Goal: Transaction & Acquisition: Purchase product/service

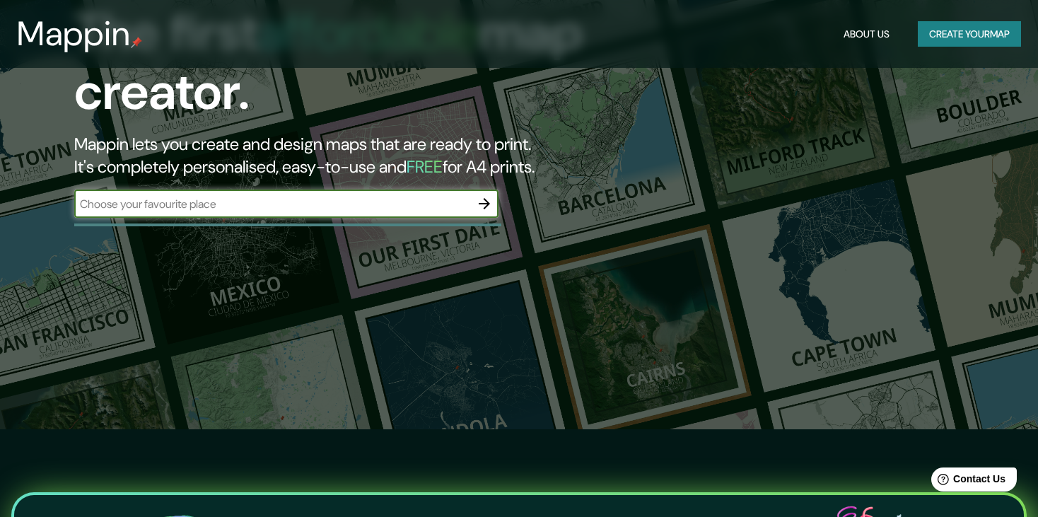
scroll to position [71, 0]
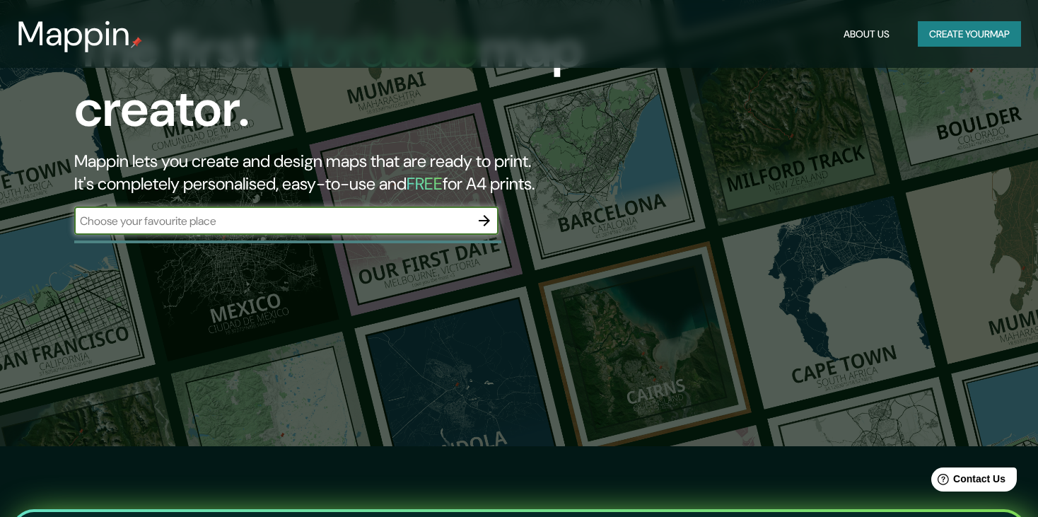
click at [247, 226] on input "text" at bounding box center [272, 221] width 396 height 16
type input "PAIJÁN"
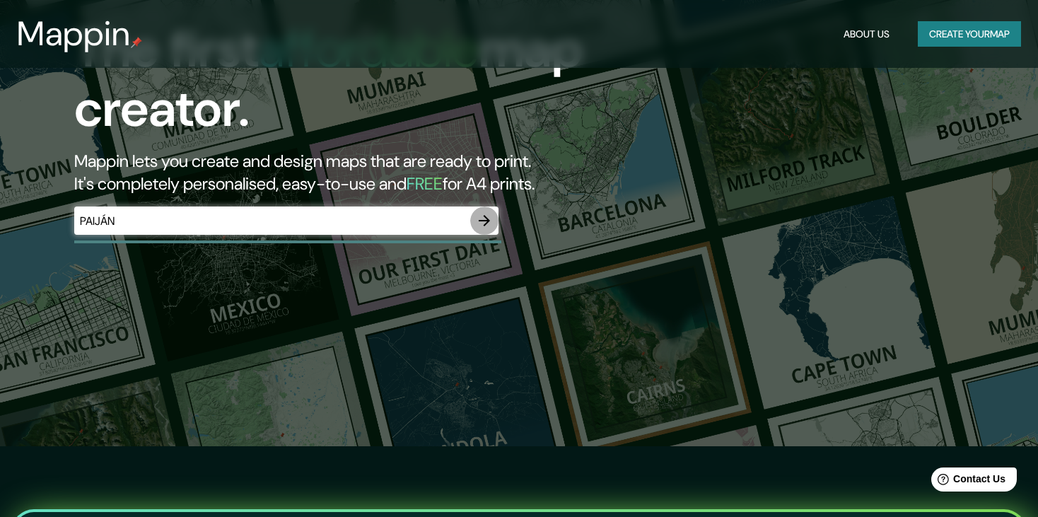
click at [488, 217] on icon "button" at bounding box center [484, 220] width 17 height 17
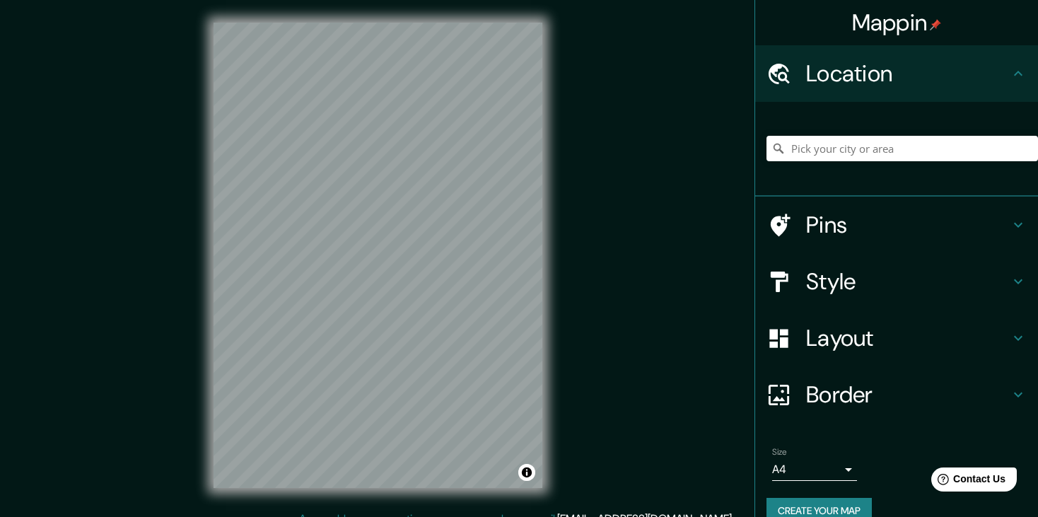
click at [327, 516] on html "Mappin Location Pins Style Layout Border Choose a border. Hint : you can make l…" at bounding box center [519, 258] width 1038 height 517
click at [917, 223] on h4 "Pins" at bounding box center [908, 225] width 204 height 28
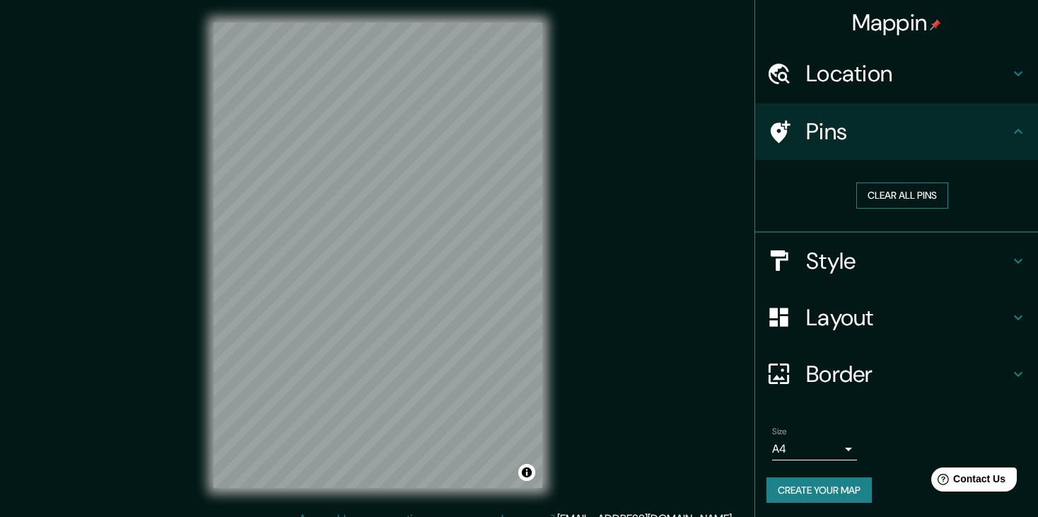
click at [877, 192] on button "Clear all pins" at bounding box center [902, 195] width 92 height 26
click at [891, 190] on button "Clear all pins" at bounding box center [902, 195] width 92 height 26
click at [869, 240] on div "Style" at bounding box center [896, 261] width 283 height 57
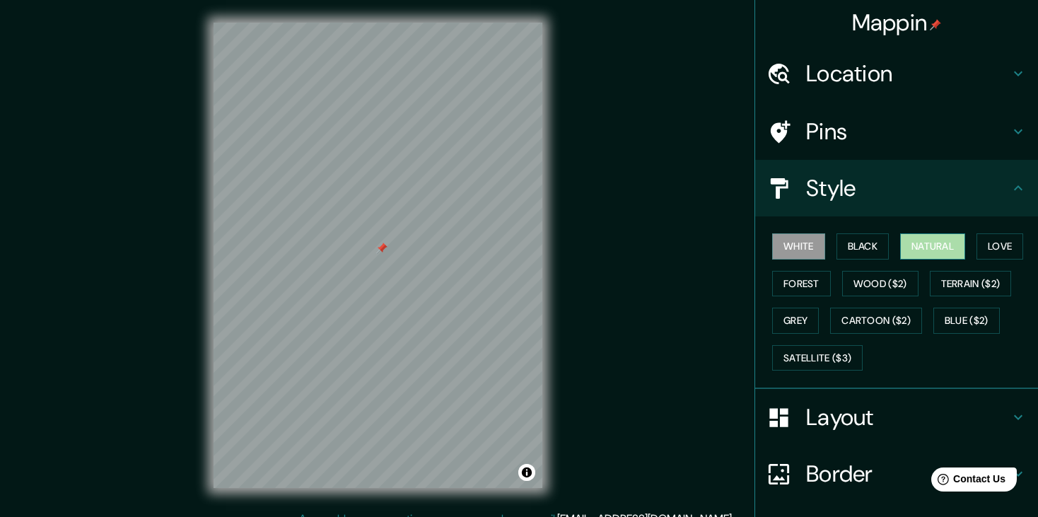
click at [929, 249] on button "Natural" at bounding box center [932, 246] width 65 height 26
click at [976, 240] on button "Love" at bounding box center [999, 246] width 47 height 26
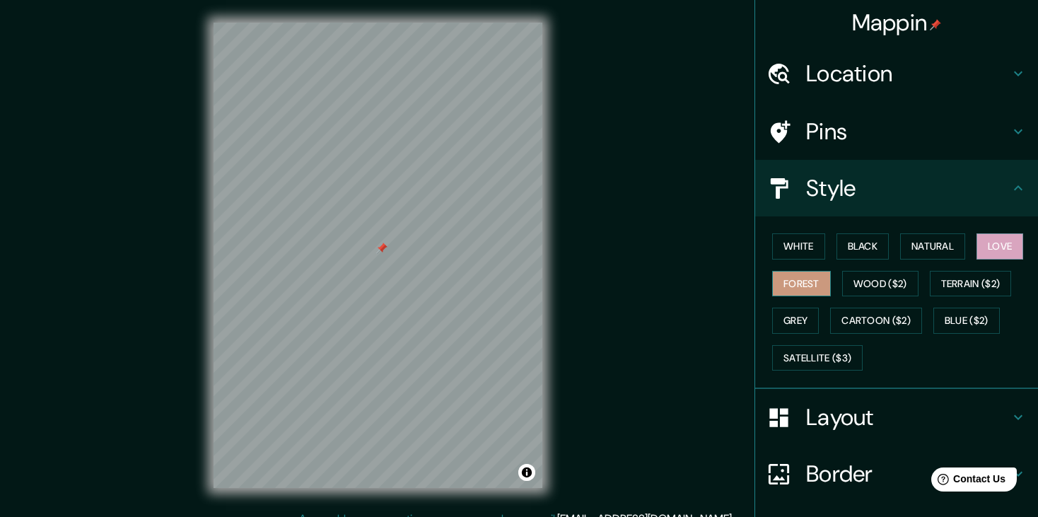
click at [805, 277] on button "Forest" at bounding box center [801, 284] width 59 height 26
click at [852, 280] on button "Wood ($2)" at bounding box center [880, 284] width 76 height 26
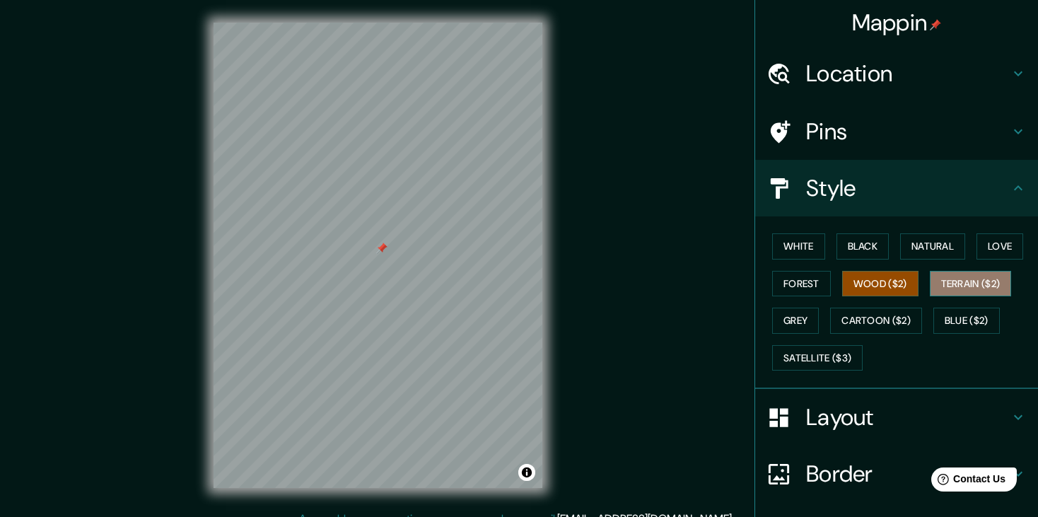
click at [932, 282] on button "Terrain ($2)" at bounding box center [970, 284] width 82 height 26
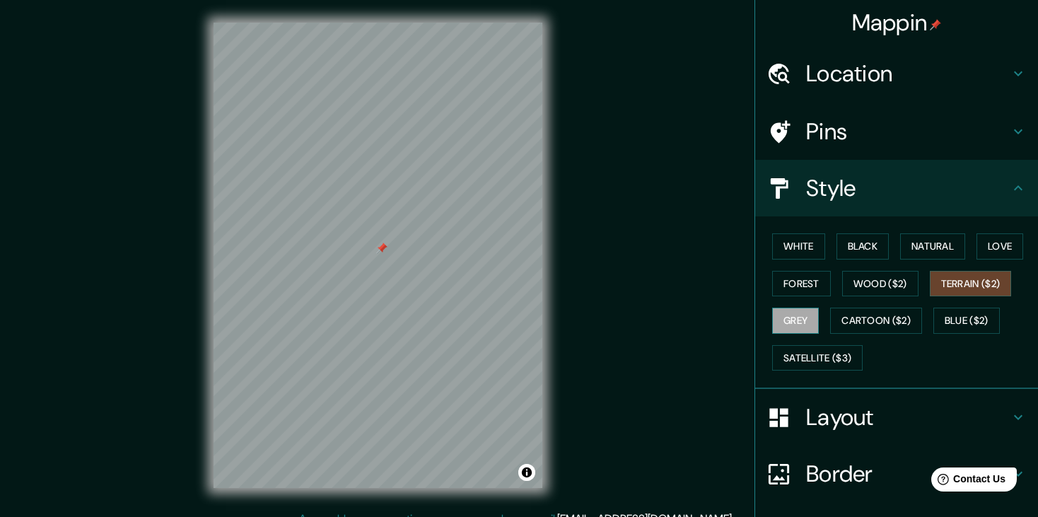
click at [786, 317] on button "Grey" at bounding box center [795, 320] width 47 height 26
click at [826, 341] on div "White Black Natural Love Forest Wood ($2) Terrain ($2) Grey Cartoon ($2) Blue (…" at bounding box center [901, 302] width 271 height 148
click at [823, 365] on button "Satellite ($3)" at bounding box center [817, 358] width 90 height 26
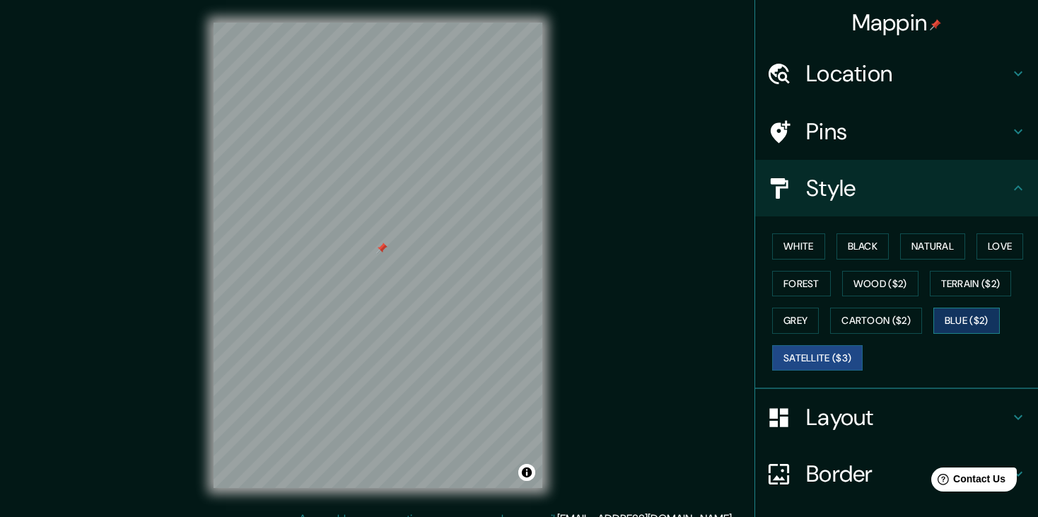
click at [938, 325] on button "Blue ($2)" at bounding box center [966, 320] width 66 height 26
click at [880, 329] on button "Cartoon ($2)" at bounding box center [876, 320] width 92 height 26
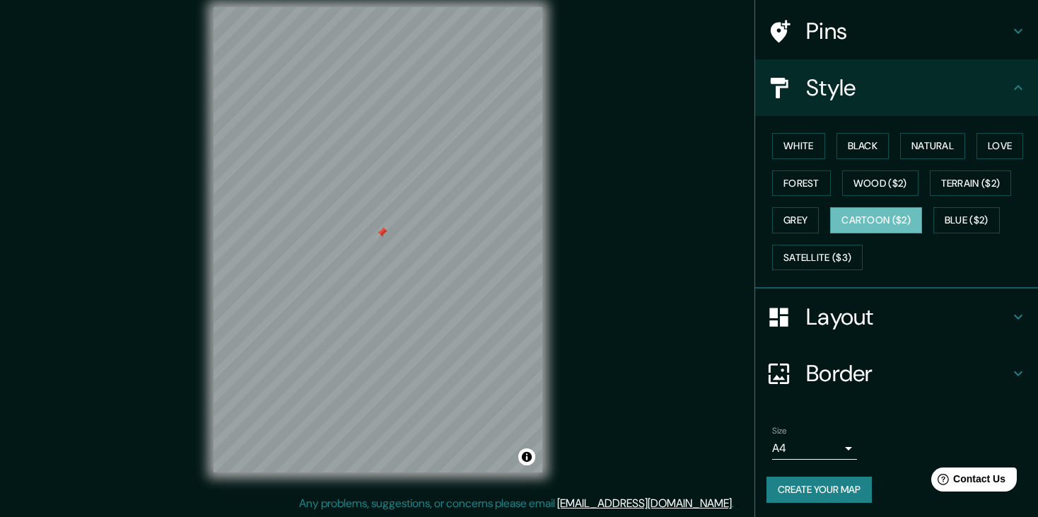
scroll to position [16, 0]
click at [848, 319] on h4 "Layout" at bounding box center [908, 317] width 204 height 28
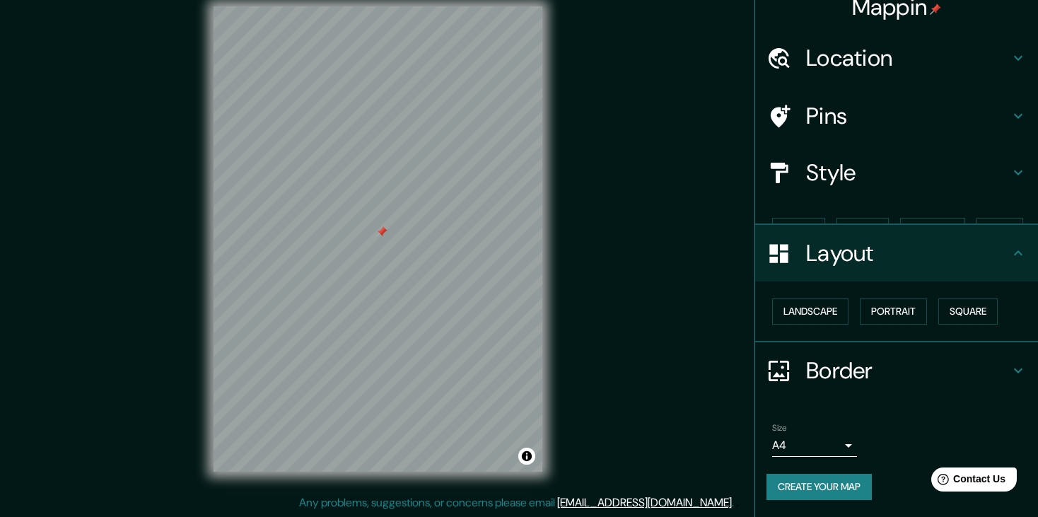
scroll to position [0, 0]
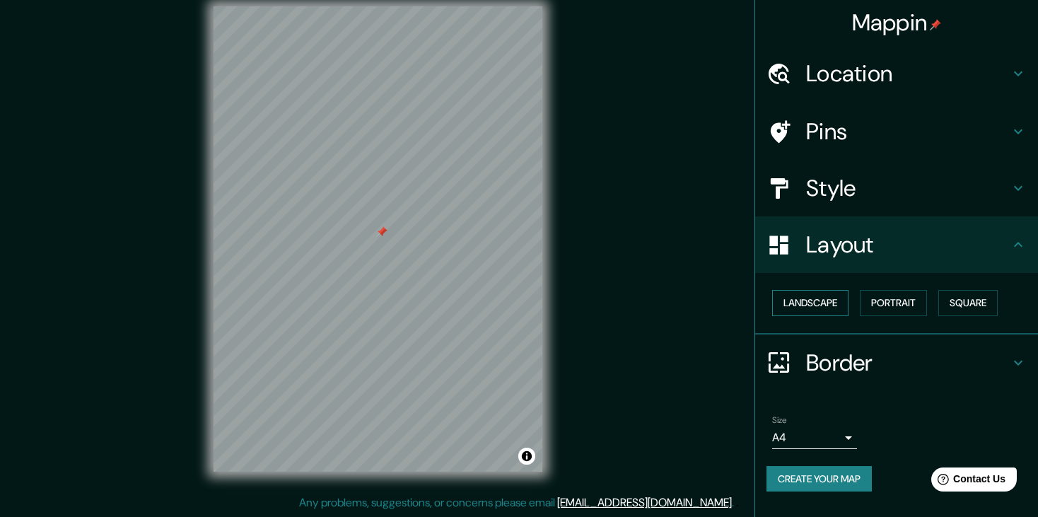
click at [835, 305] on button "Landscape" at bounding box center [810, 303] width 76 height 26
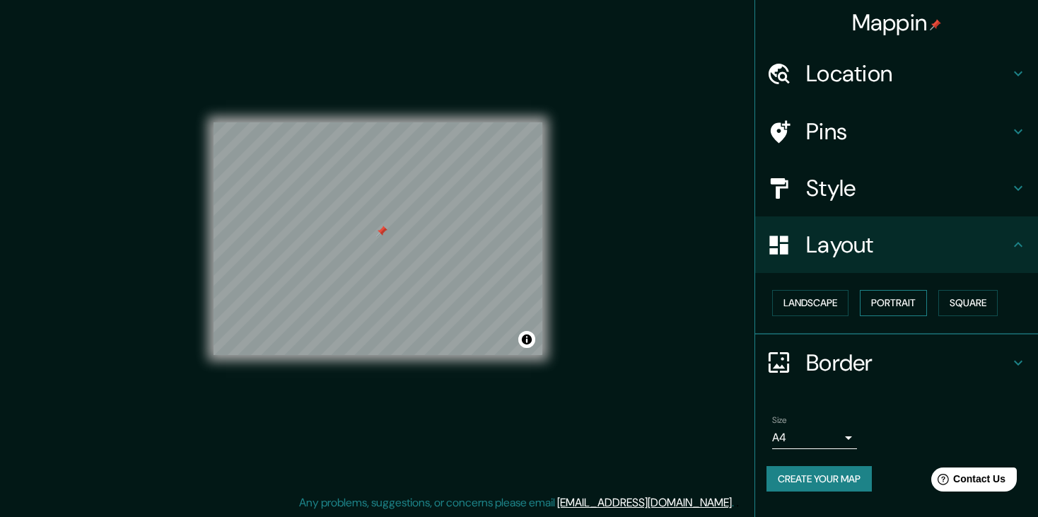
click at [879, 300] on button "Portrait" at bounding box center [892, 303] width 67 height 26
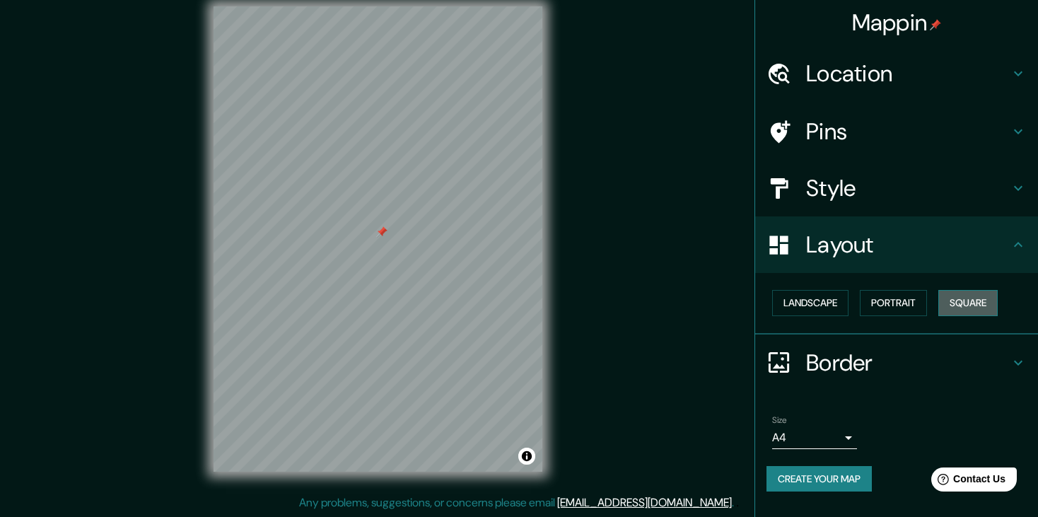
click at [969, 300] on button "Square" at bounding box center [967, 303] width 59 height 26
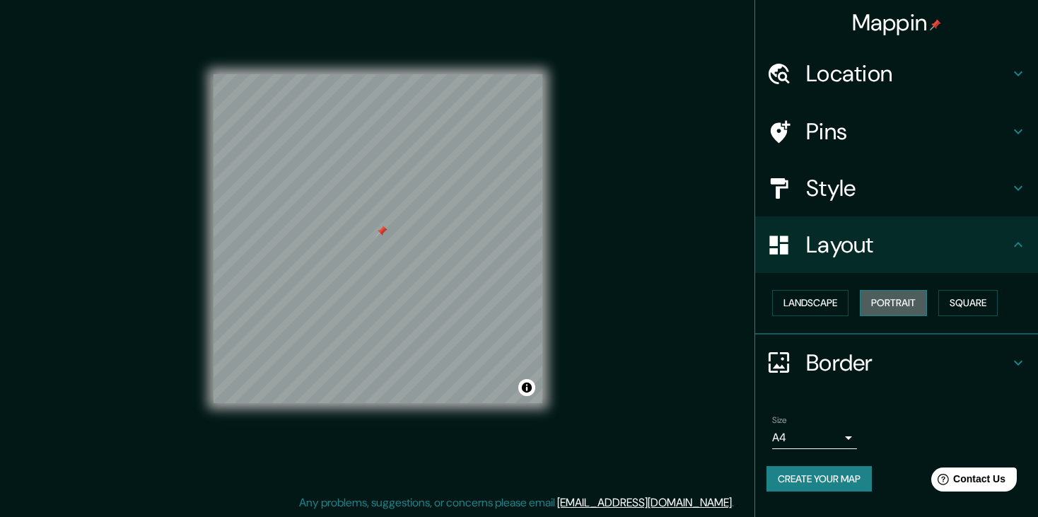
click at [893, 306] on button "Portrait" at bounding box center [892, 303] width 67 height 26
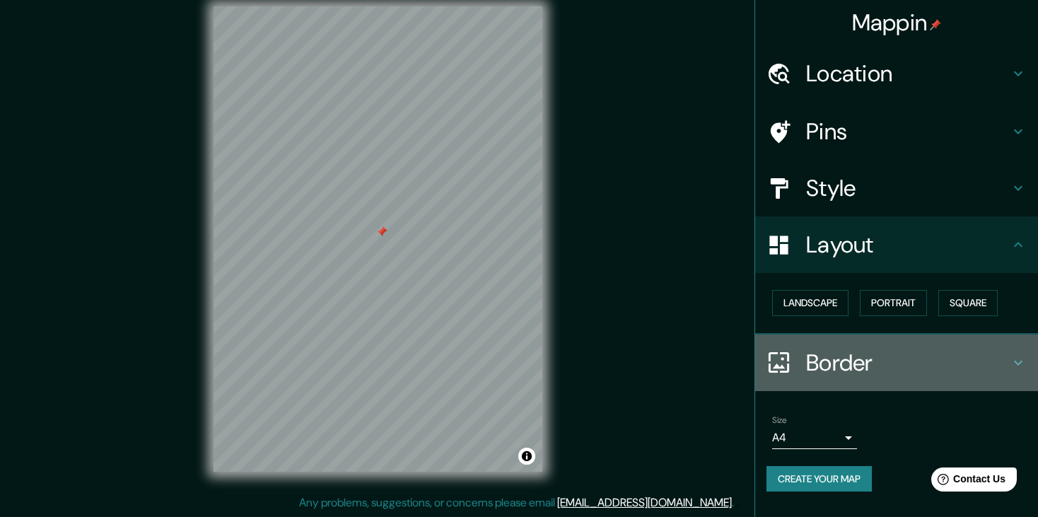
click at [867, 365] on h4 "Border" at bounding box center [908, 362] width 204 height 28
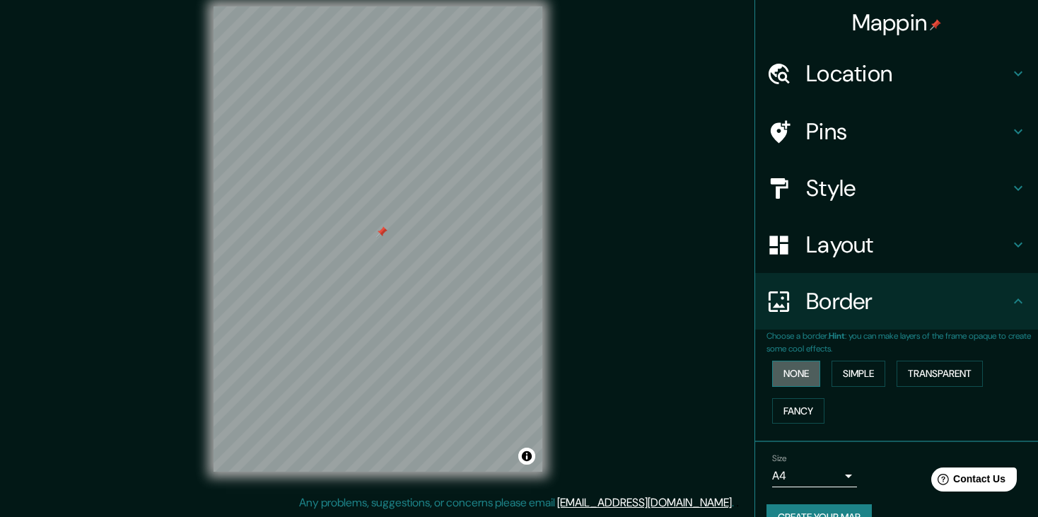
click at [796, 381] on button "None" at bounding box center [796, 373] width 48 height 26
click at [850, 370] on button "Simple" at bounding box center [858, 373] width 54 height 26
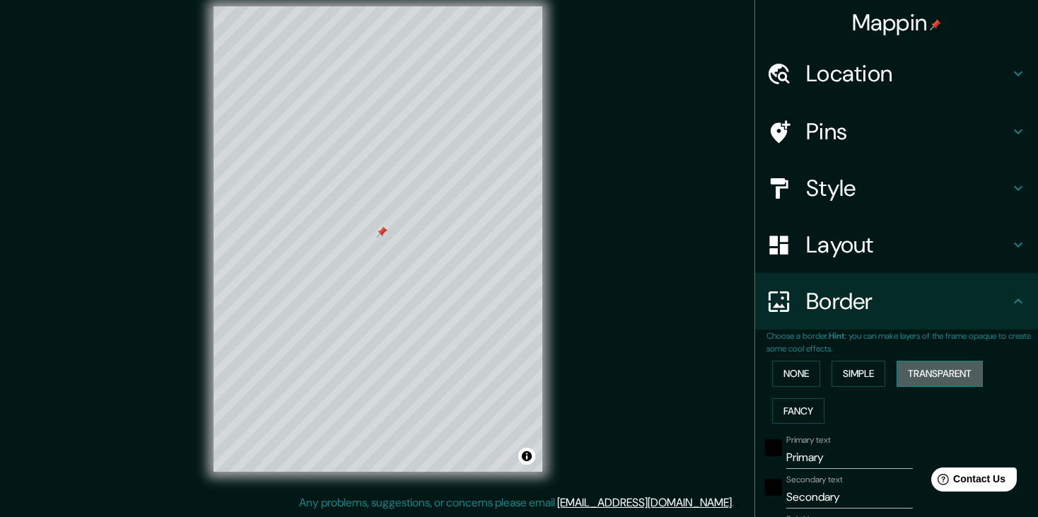
click at [915, 365] on button "Transparent" at bounding box center [939, 373] width 86 height 26
click at [804, 405] on button "Fancy" at bounding box center [798, 411] width 52 height 26
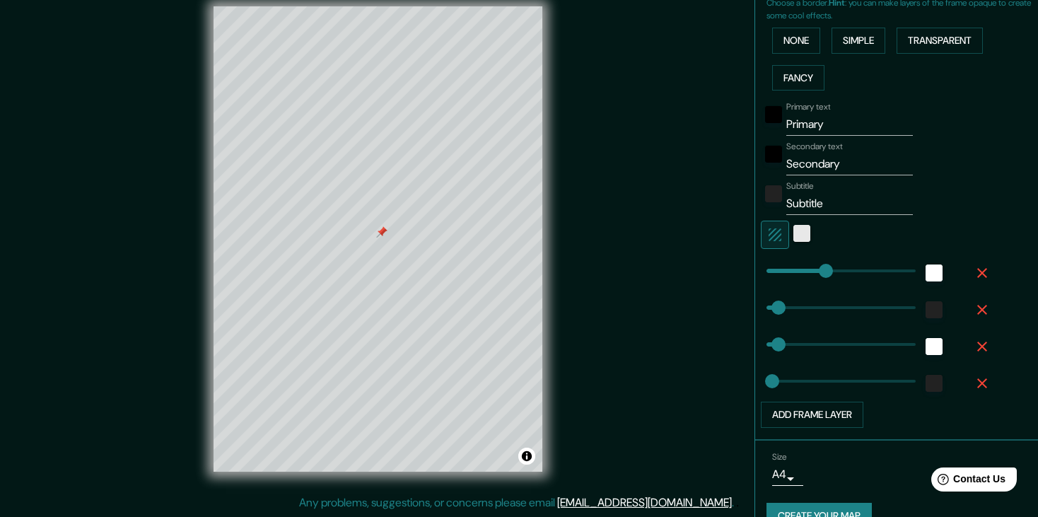
scroll to position [359, 0]
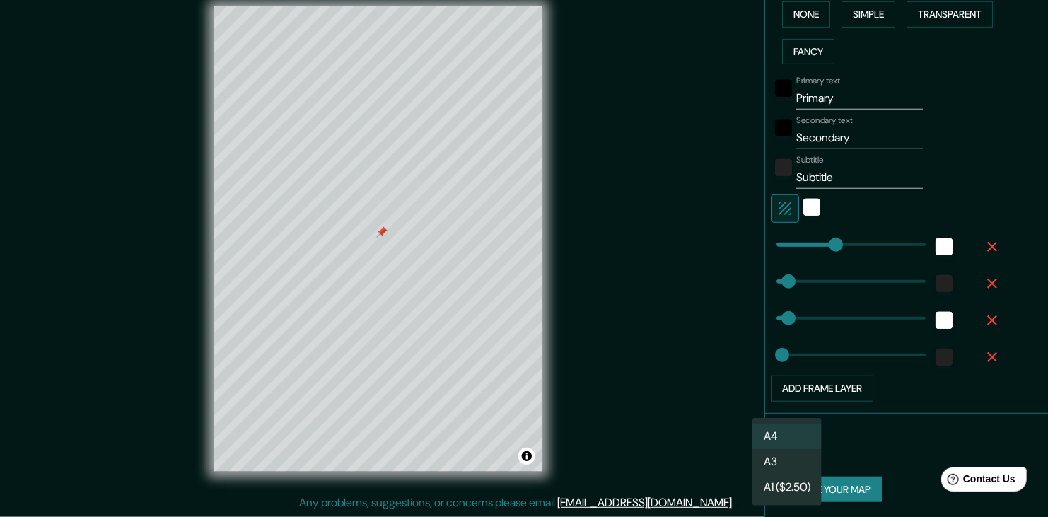
click at [785, 446] on body "Mappin Location Pins Style Layout Border Choose a border. Hint : you can make l…" at bounding box center [524, 242] width 1048 height 517
click at [792, 462] on li "A3" at bounding box center [786, 461] width 69 height 25
type input "a4"
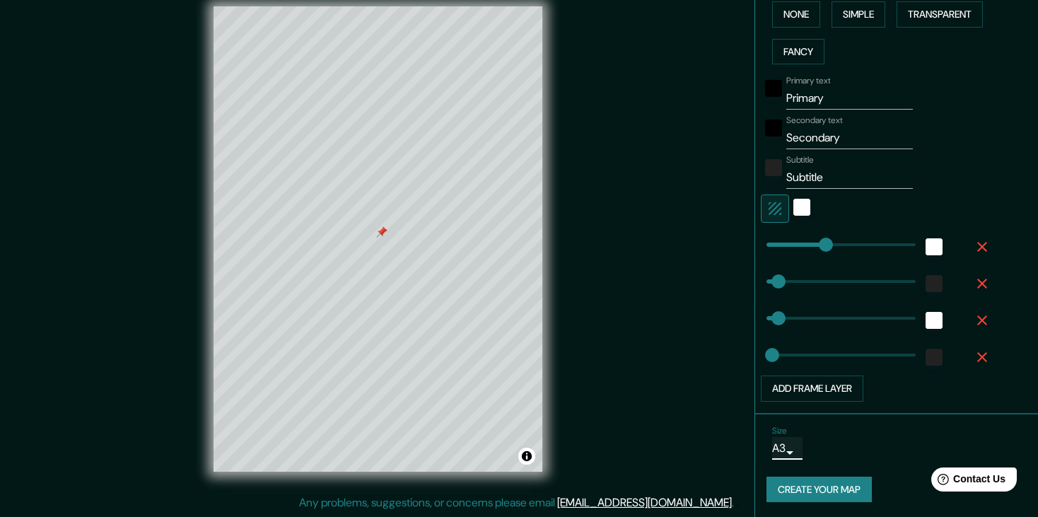
type input "19"
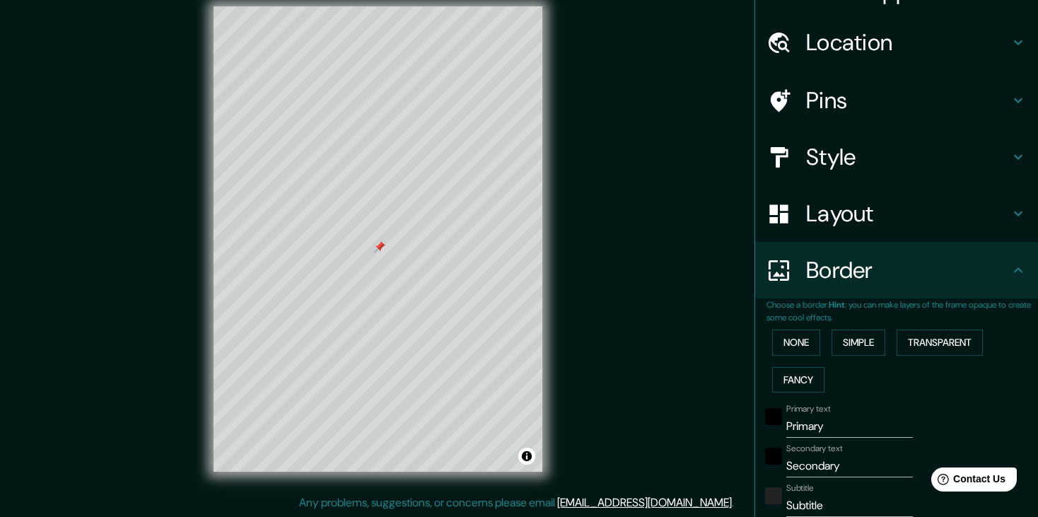
scroll to position [6, 0]
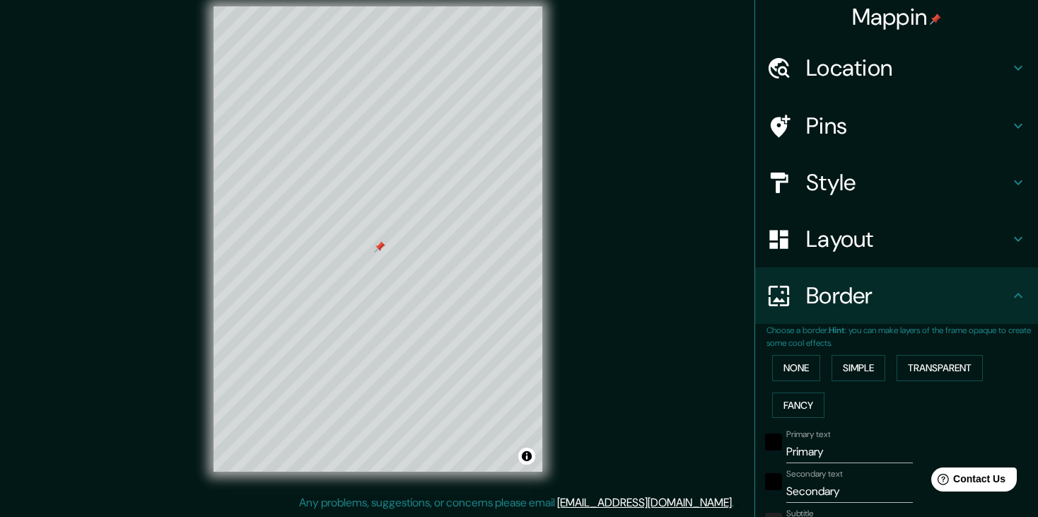
click at [841, 250] on h4 "Layout" at bounding box center [908, 239] width 204 height 28
type input "37"
type input "19"
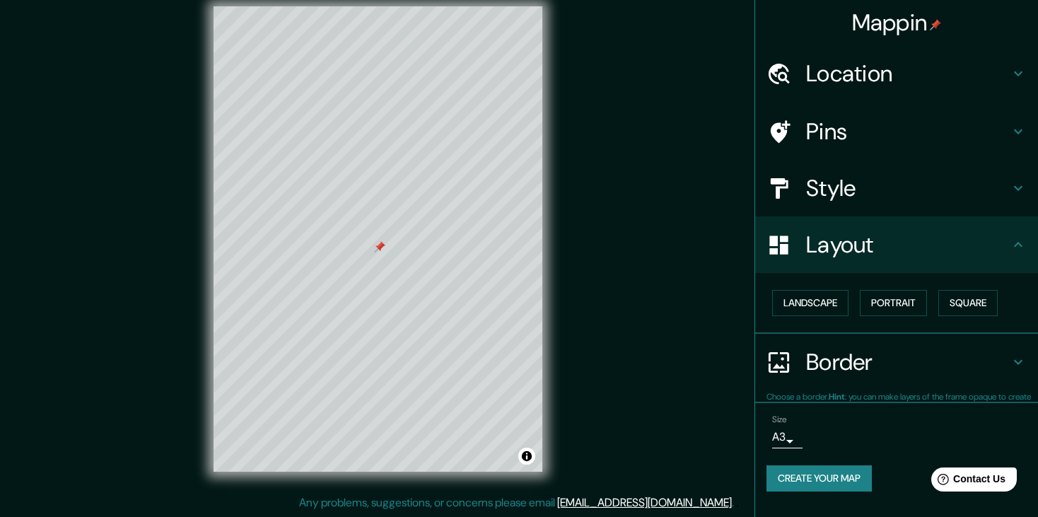
scroll to position [0, 0]
